Goal: Task Accomplishment & Management: Manage account settings

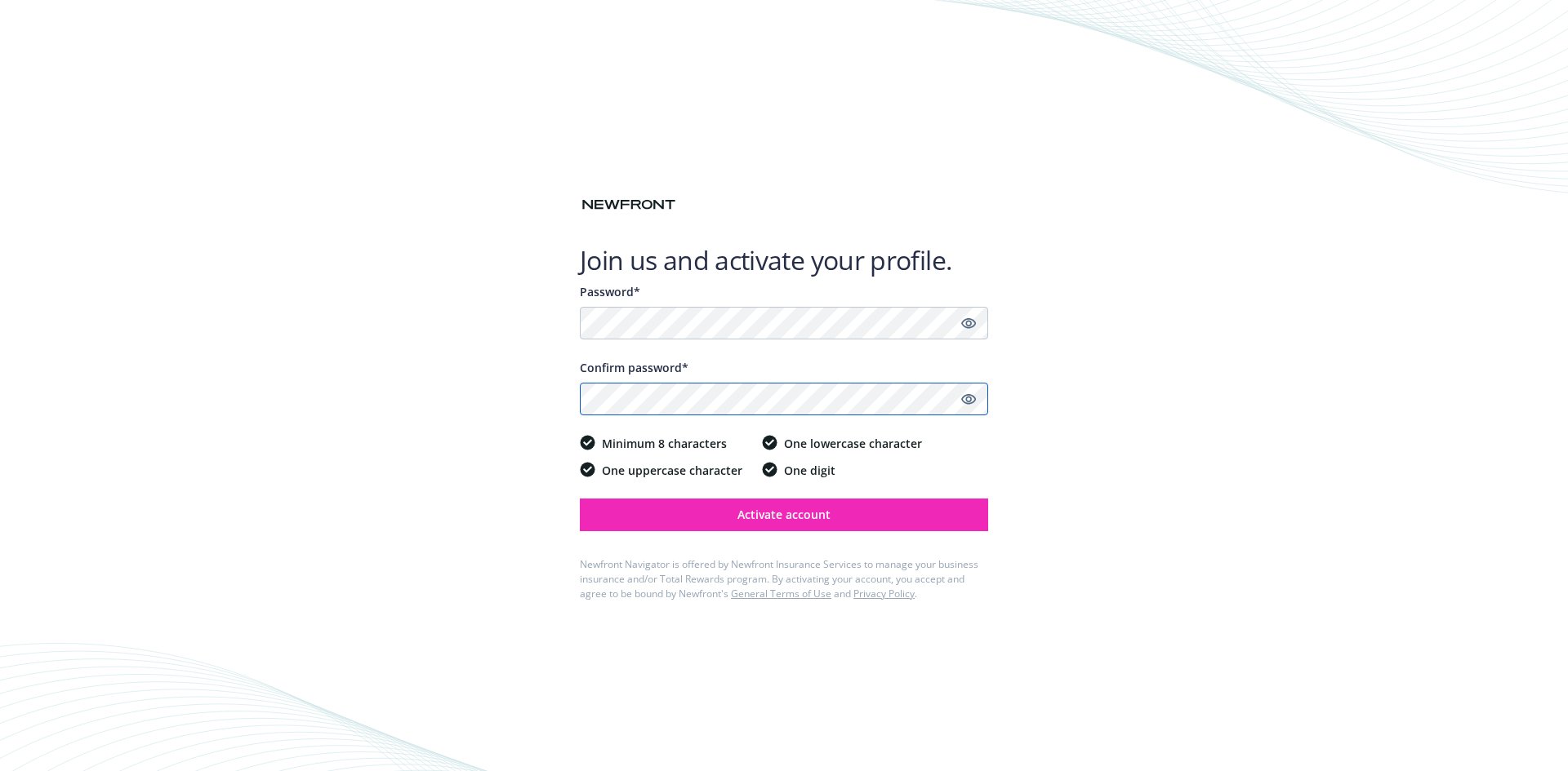
click at [579, 499] on button "Activate account" at bounding box center [783, 515] width 408 height 33
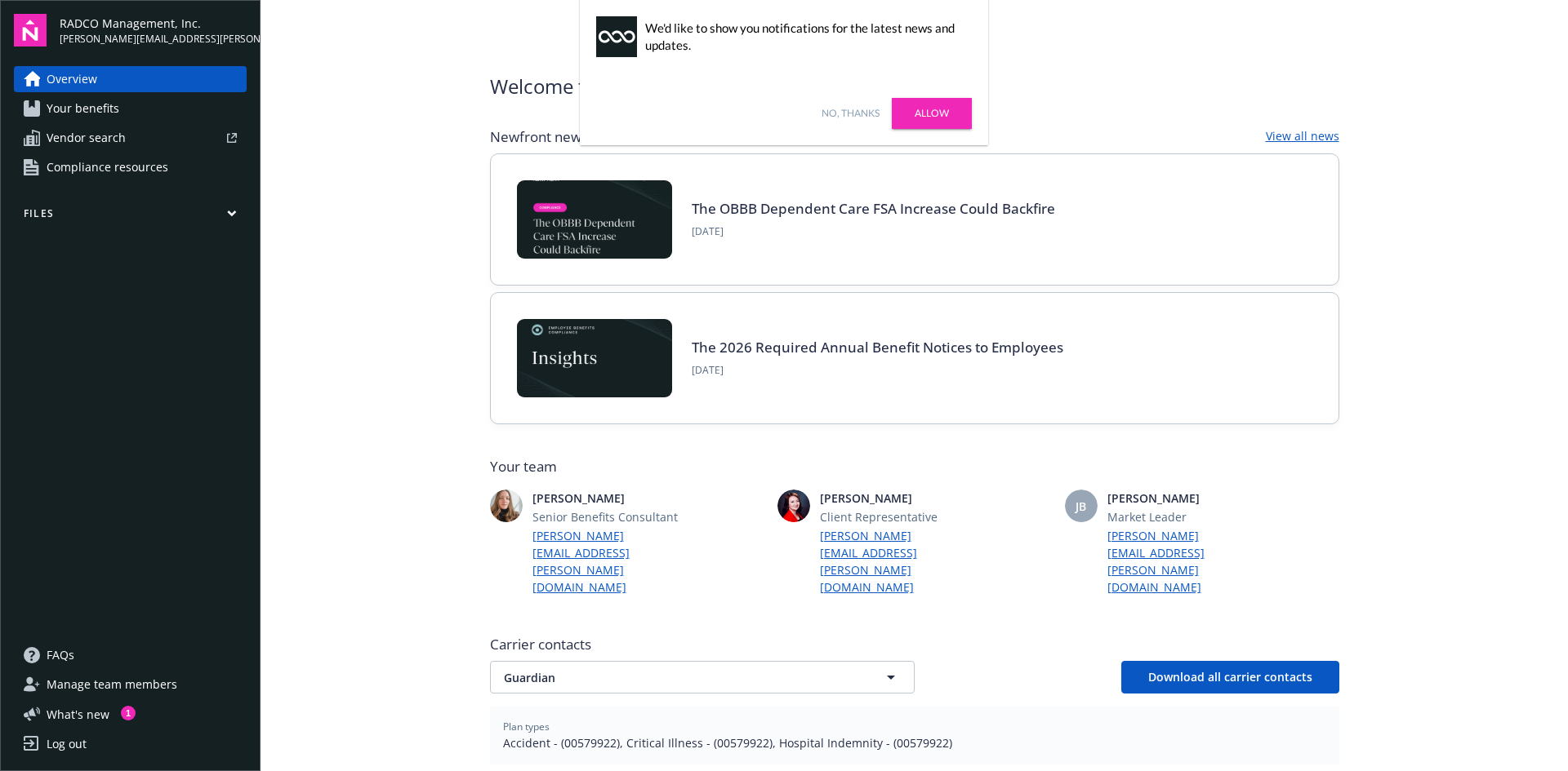
click at [842, 112] on link "No, thanks" at bounding box center [850, 113] width 58 height 15
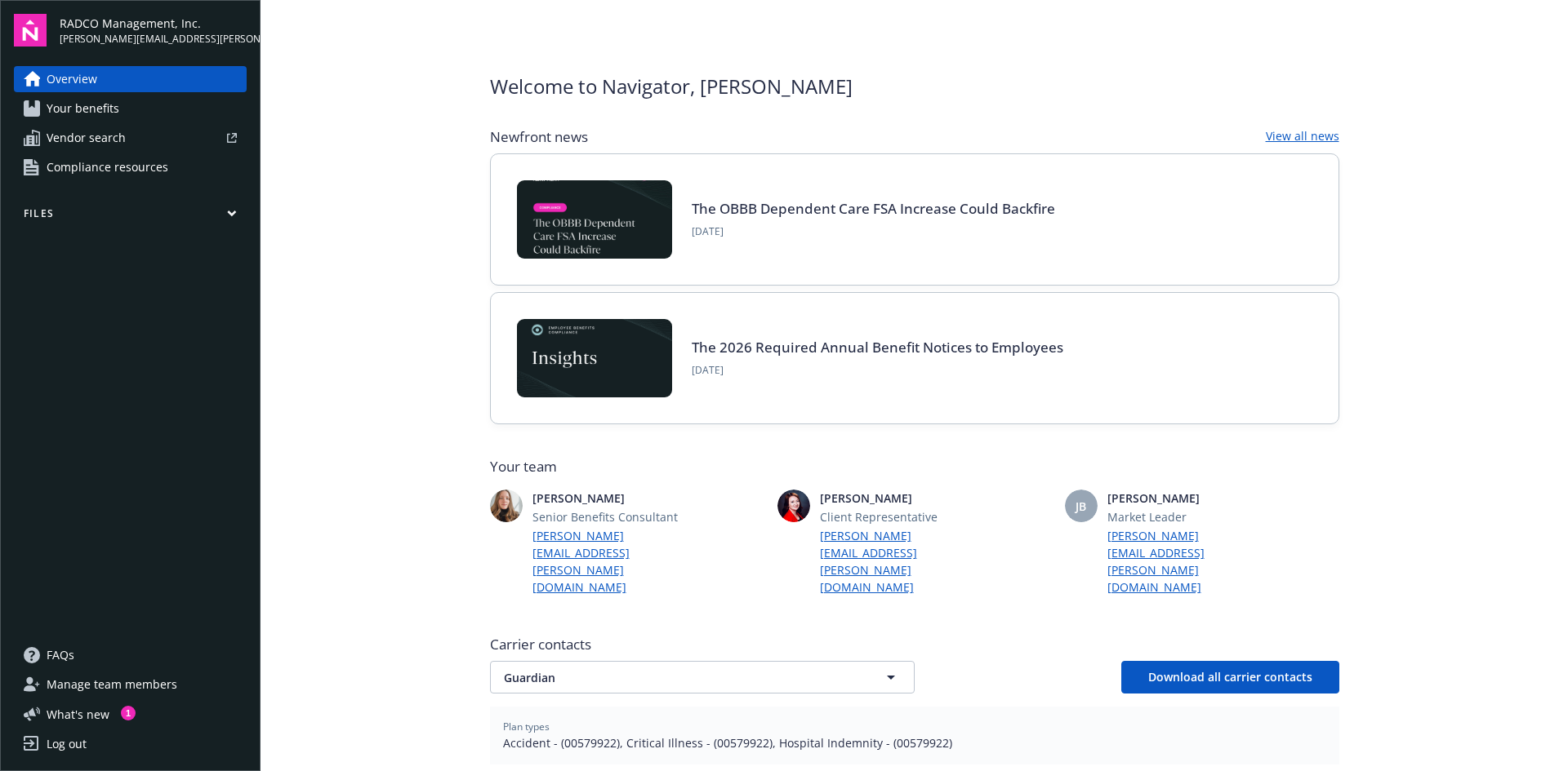
click at [778, 494] on img at bounding box center [794, 506] width 33 height 33
